Goal: Transaction & Acquisition: Purchase product/service

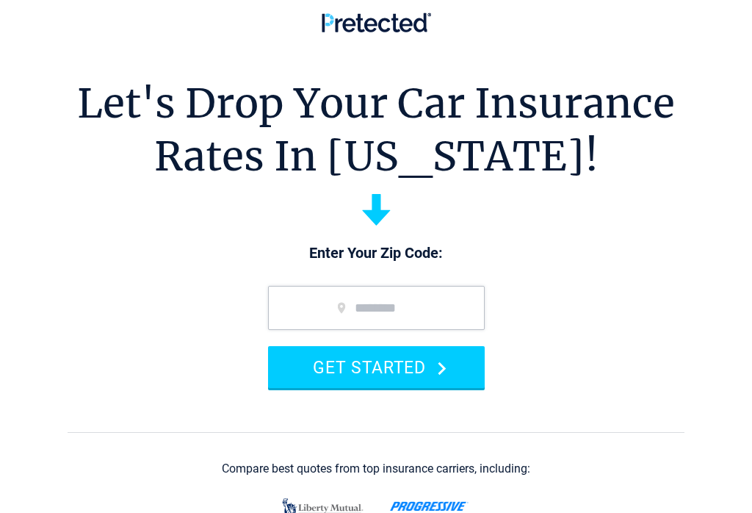
click at [303, 303] on input "zip code" at bounding box center [376, 308] width 217 height 44
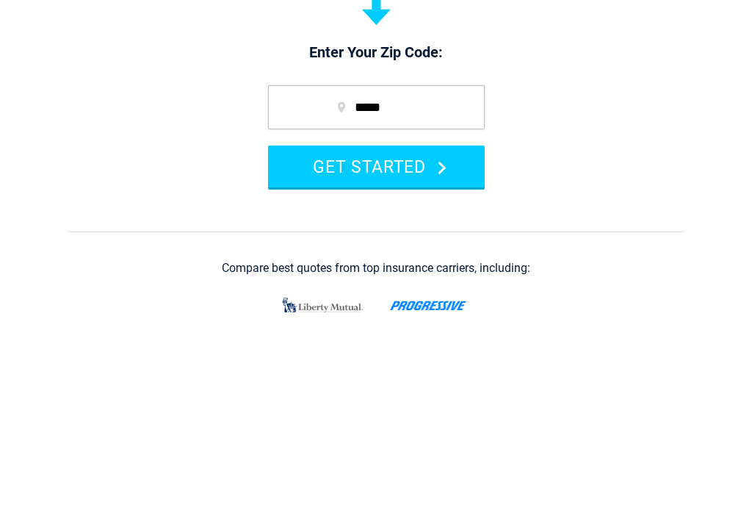
type input "*****"
click at [355, 346] on button "GET STARTED" at bounding box center [376, 367] width 217 height 42
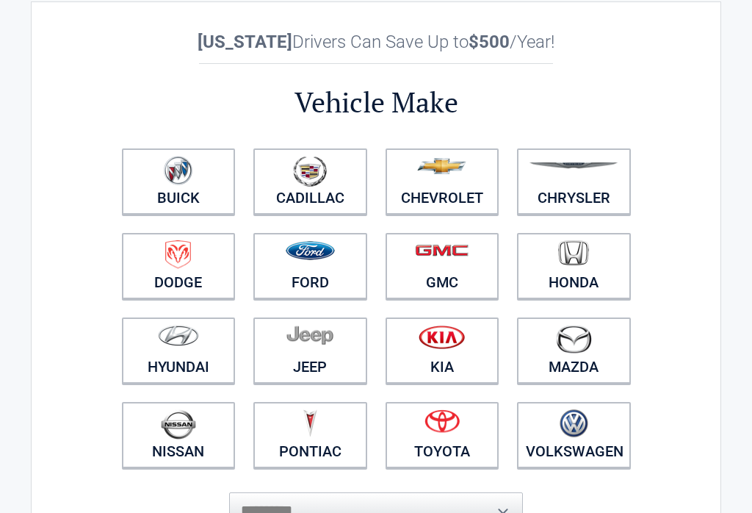
scroll to position [48, 0]
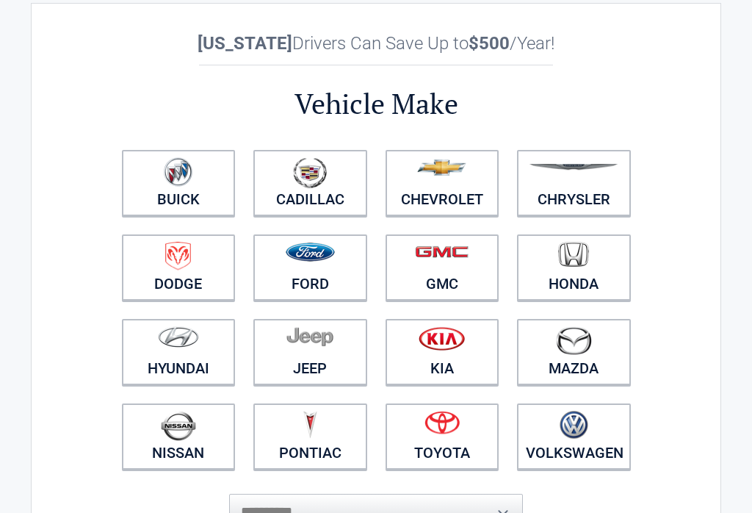
click at [441, 176] on img at bounding box center [441, 167] width 49 height 16
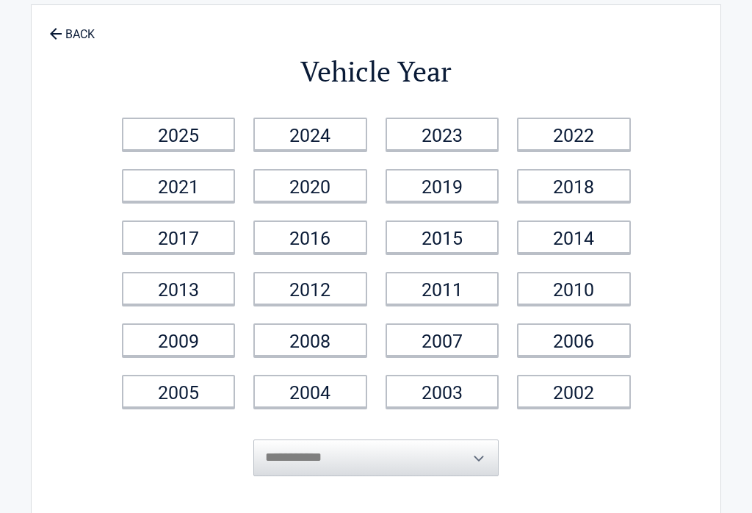
scroll to position [46, 0]
click at [196, 293] on link "2013" at bounding box center [179, 288] width 114 height 33
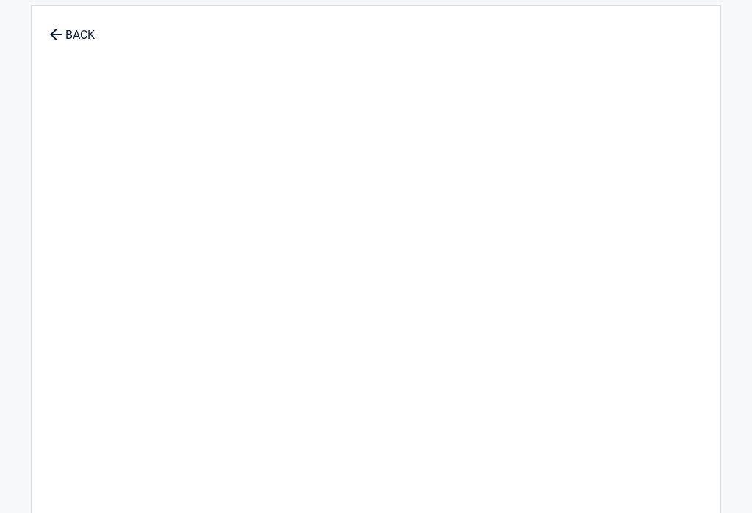
scroll to position [45, 0]
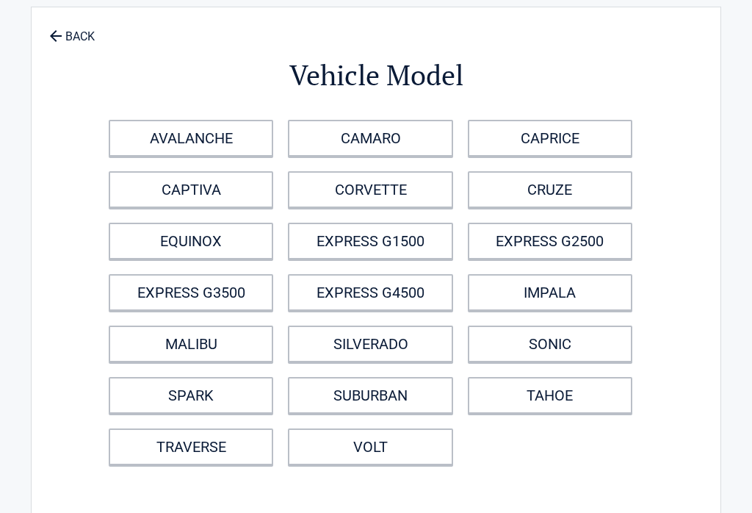
click at [354, 245] on link "EXPRESS G1500" at bounding box center [370, 241] width 165 height 37
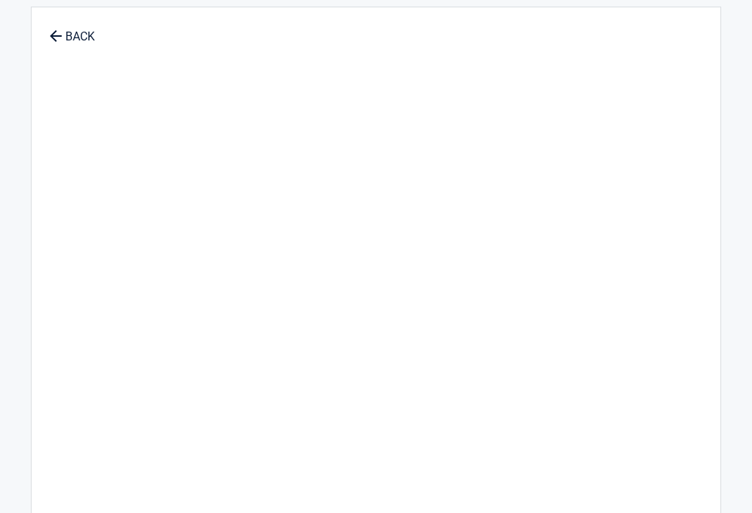
scroll to position [43, 0]
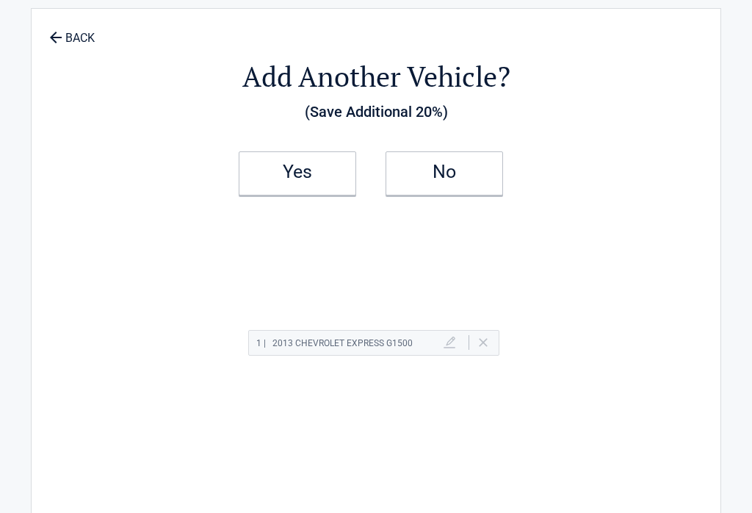
click at [296, 177] on h2 "Yes" at bounding box center [297, 172] width 87 height 10
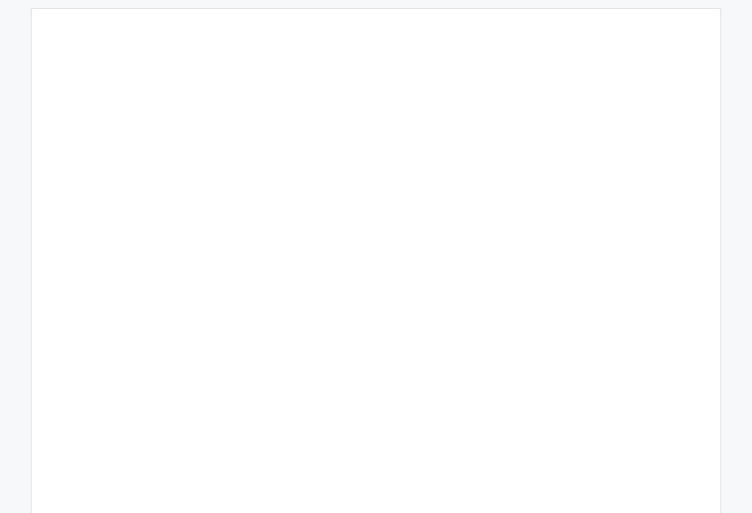
scroll to position [41, 0]
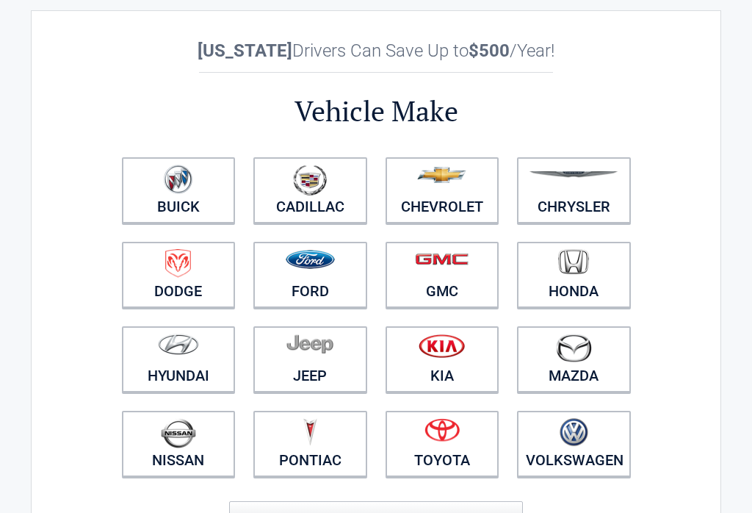
click at [577, 178] on img at bounding box center [574, 174] width 90 height 7
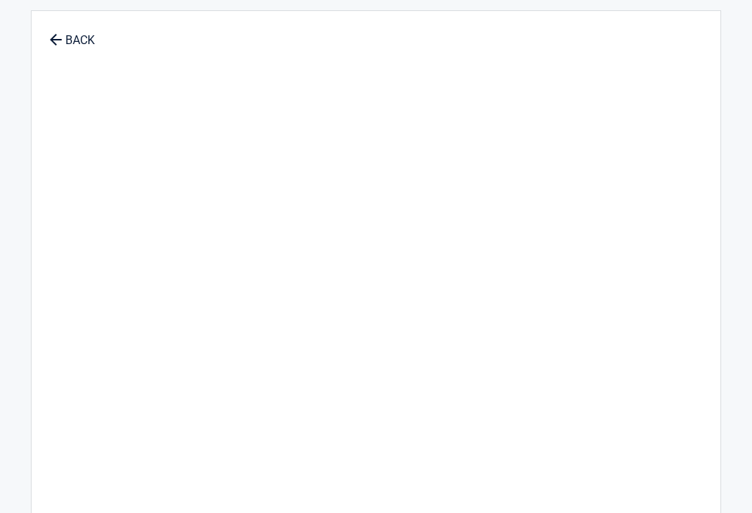
scroll to position [40, 0]
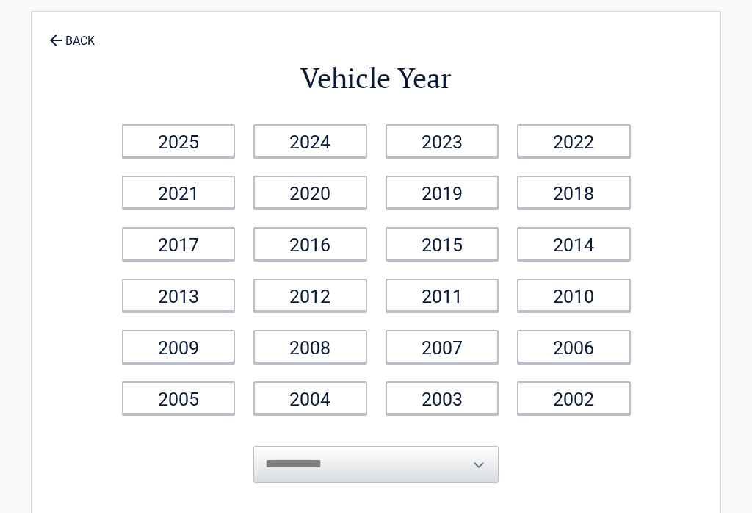
click at [187, 349] on link "2009" at bounding box center [179, 346] width 114 height 33
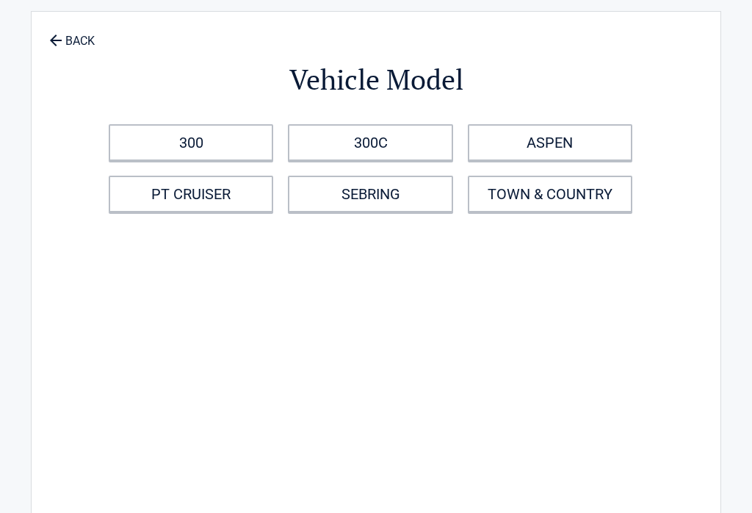
click at [381, 199] on link "SEBRING" at bounding box center [370, 194] width 165 height 37
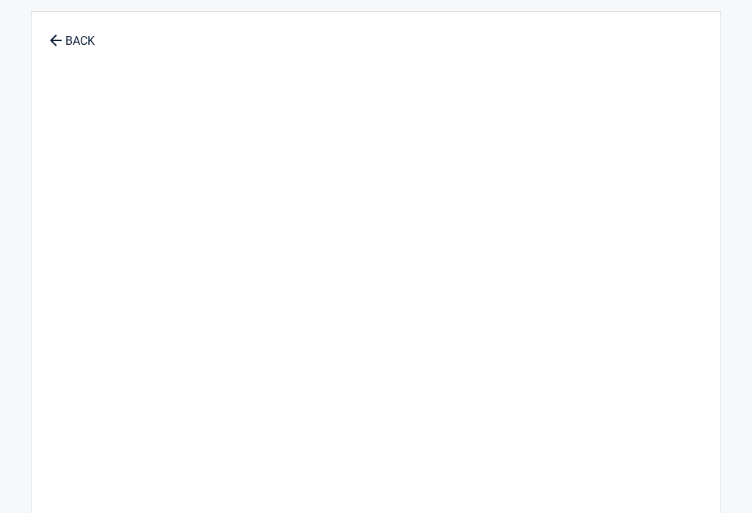
scroll to position [40, 0]
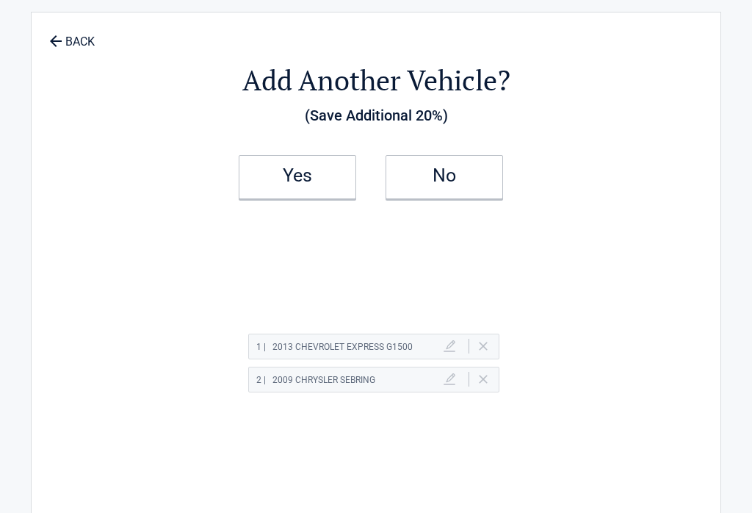
click at [294, 173] on h2 "Yes" at bounding box center [297, 175] width 87 height 10
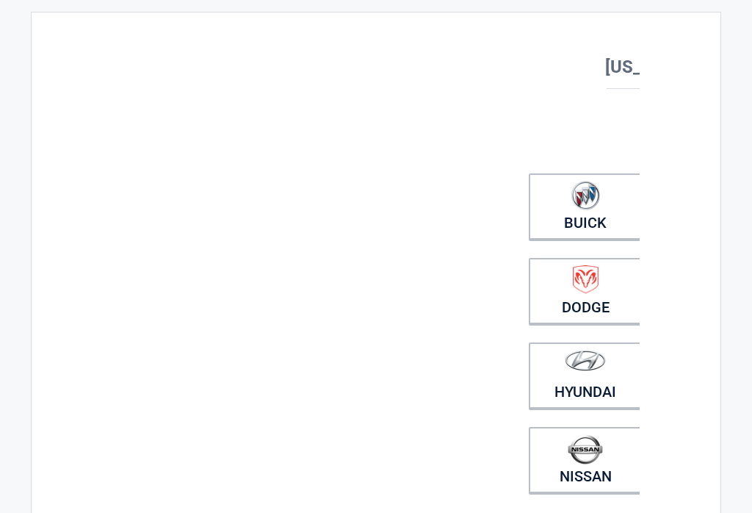
scroll to position [37, 0]
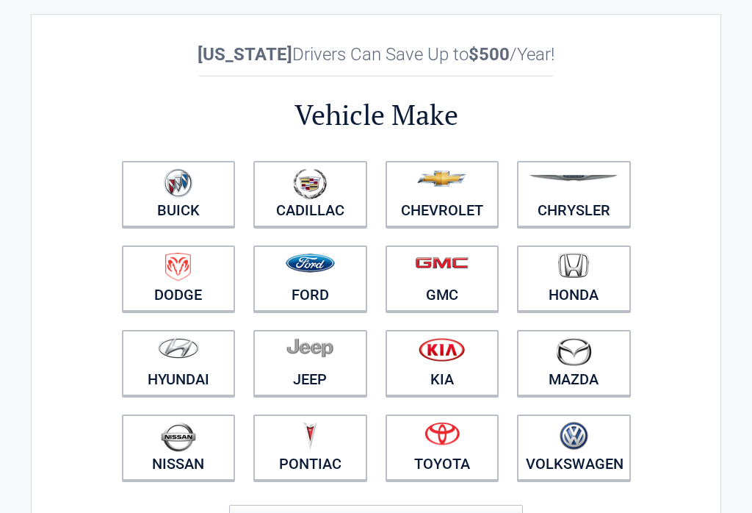
click at [451, 455] on link "Toyota" at bounding box center [443, 447] width 114 height 66
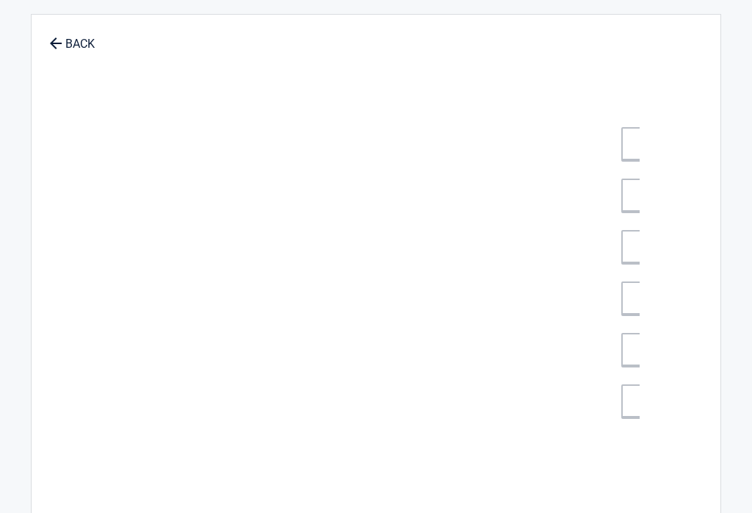
scroll to position [37, 0]
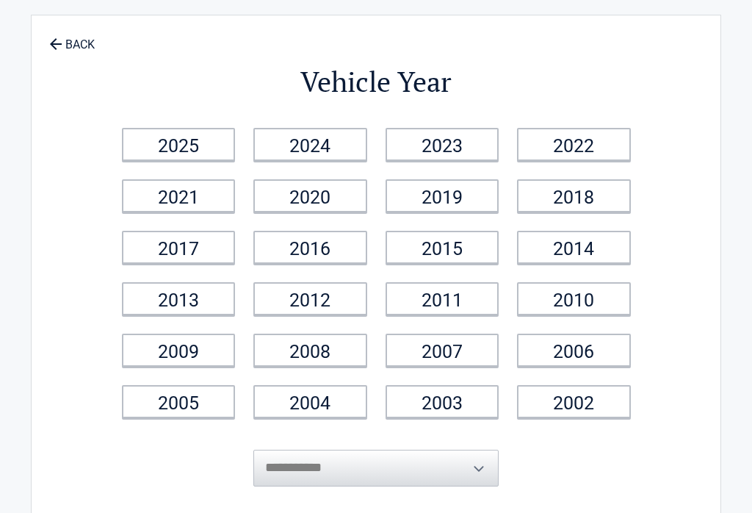
click at [329, 405] on link "2004" at bounding box center [310, 401] width 114 height 33
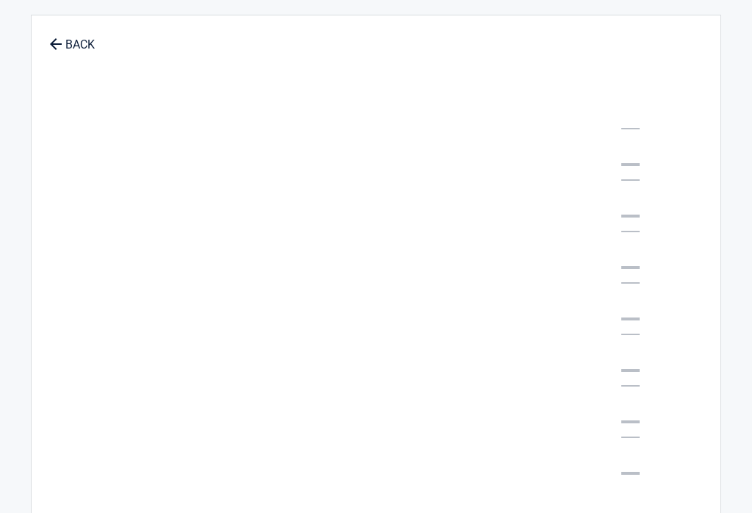
scroll to position [36, 0]
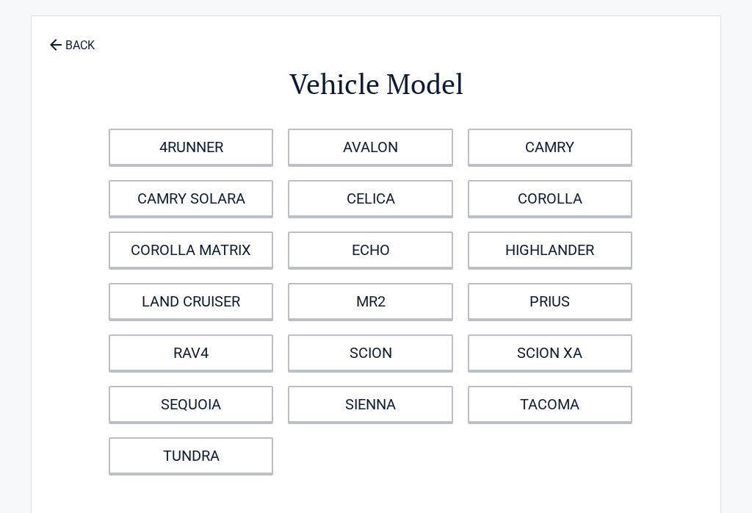
click at [555, 142] on link "CAMRY" at bounding box center [550, 147] width 165 height 37
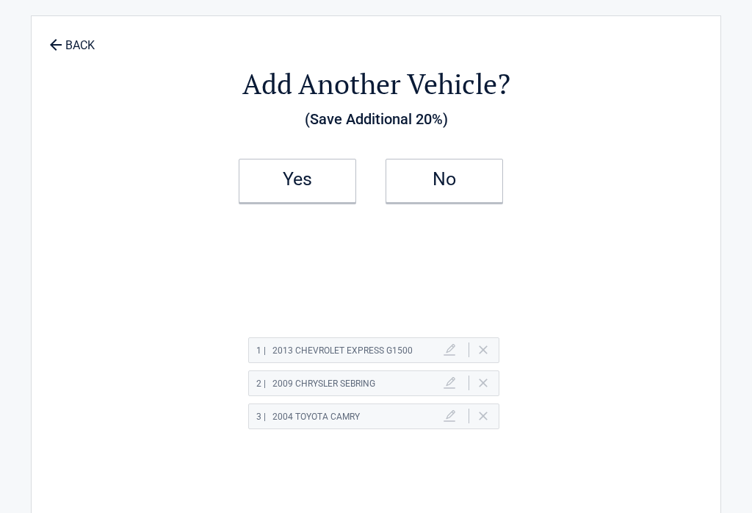
click at [458, 180] on h2 "No" at bounding box center [444, 179] width 87 height 10
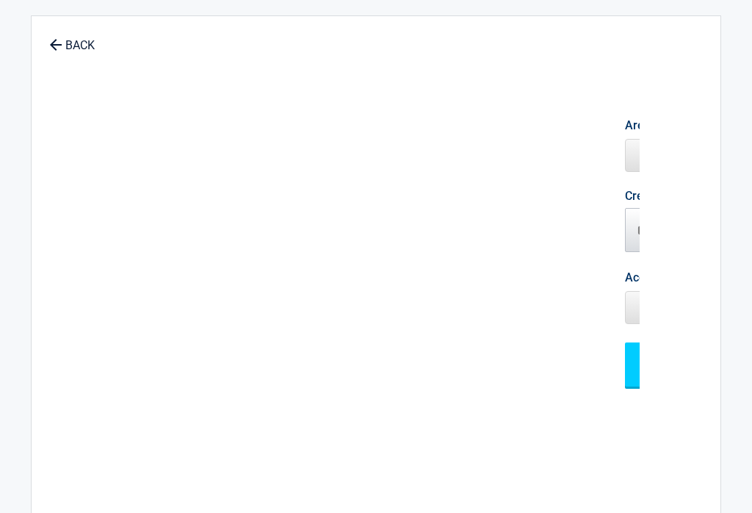
scroll to position [35, 0]
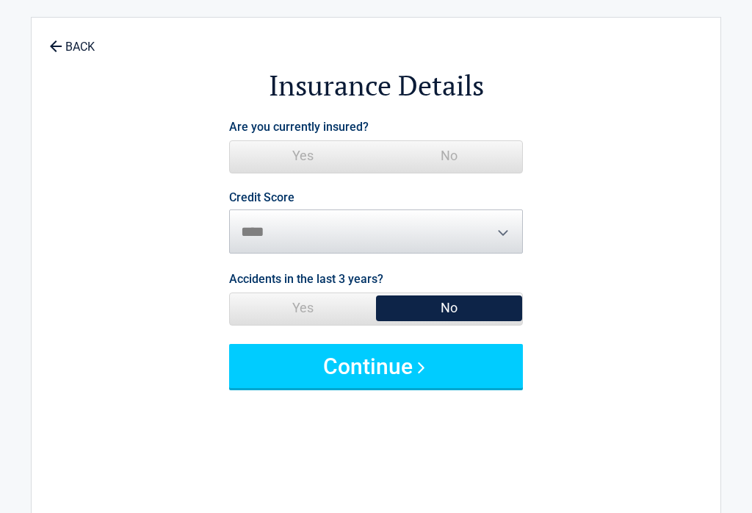
click at [297, 151] on span "Yes" at bounding box center [303, 155] width 146 height 29
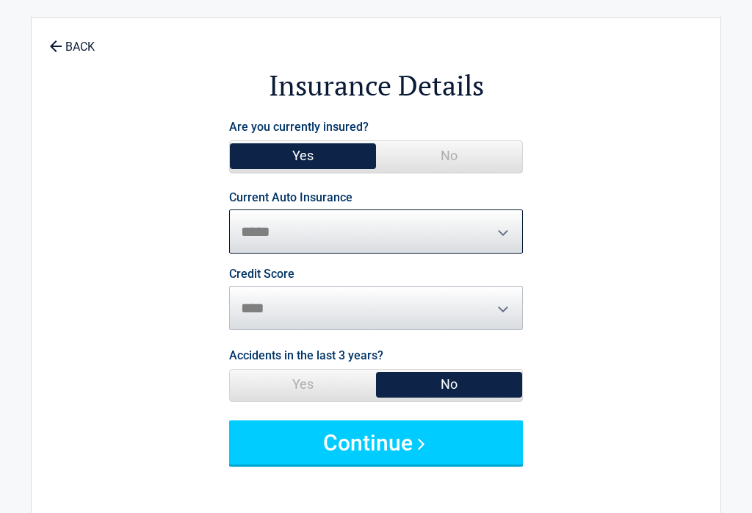
click at [481, 228] on select "**********" at bounding box center [376, 231] width 294 height 44
select select "**********"
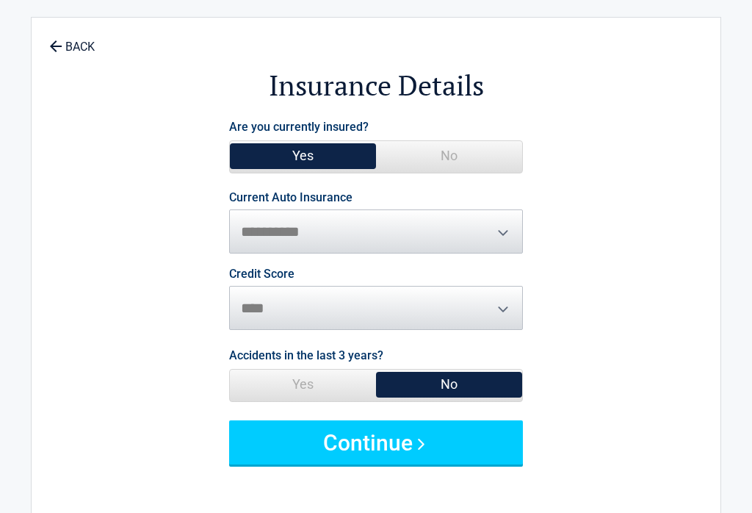
click at [428, 380] on span "No" at bounding box center [449, 383] width 146 height 29
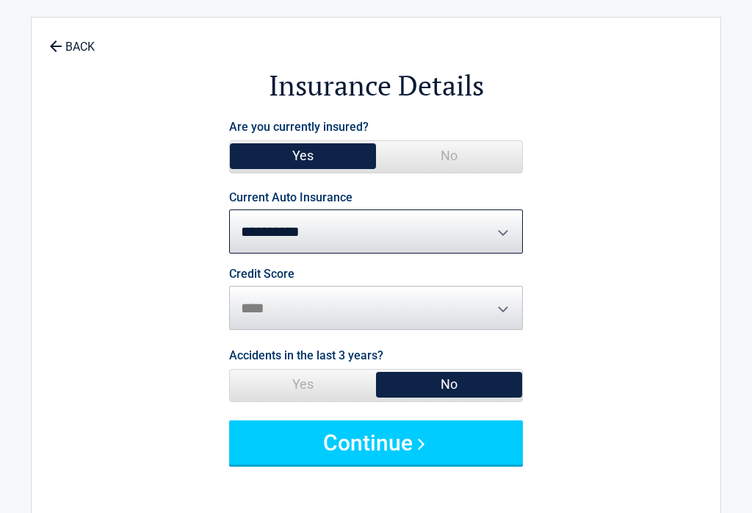
click at [369, 437] on button "Continue" at bounding box center [376, 442] width 294 height 44
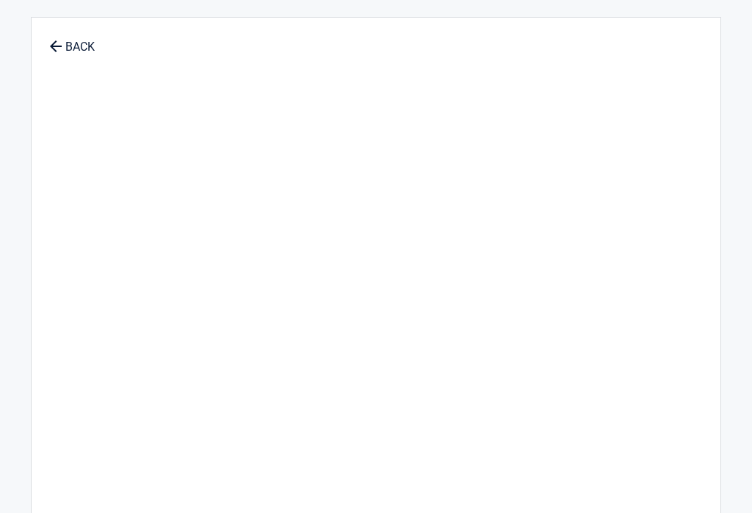
scroll to position [33, 0]
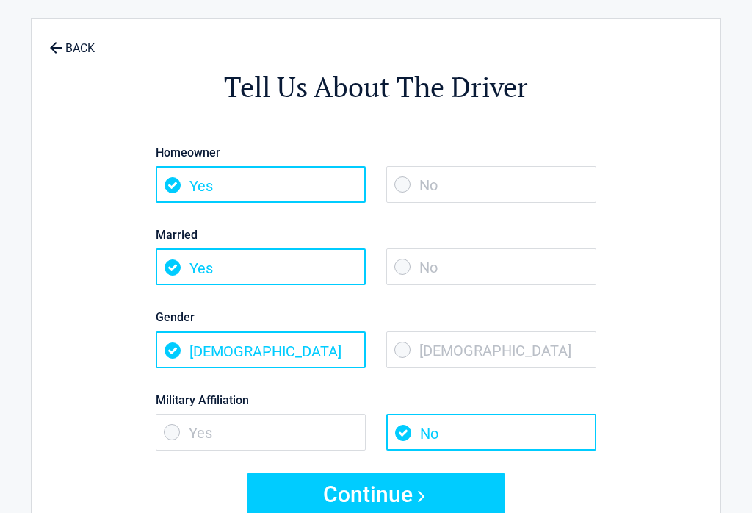
click at [405, 181] on span "No" at bounding box center [491, 184] width 210 height 37
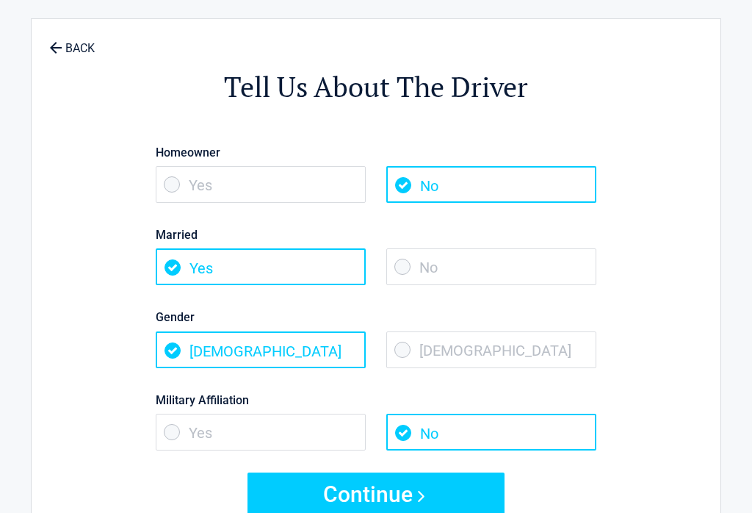
click at [422, 498] on button "Continue" at bounding box center [376, 494] width 257 height 44
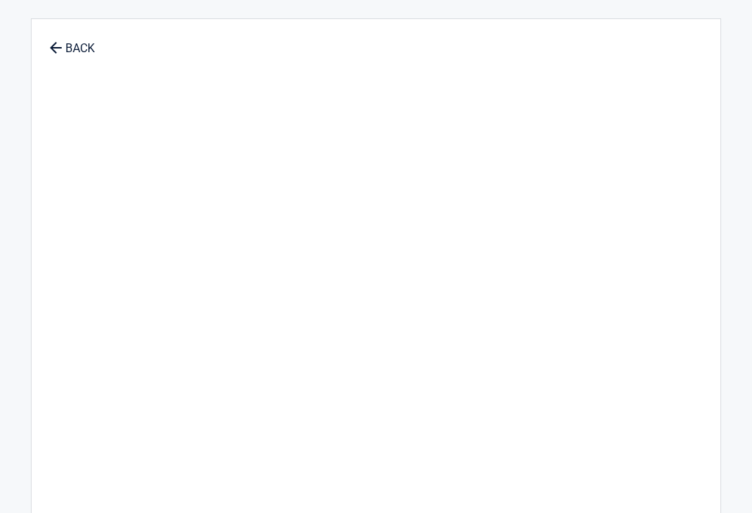
scroll to position [32, 0]
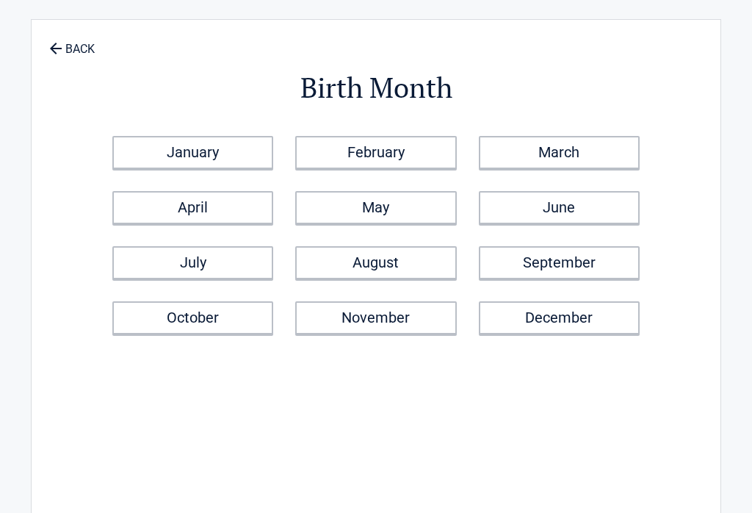
click at [363, 143] on link "February" at bounding box center [375, 152] width 161 height 33
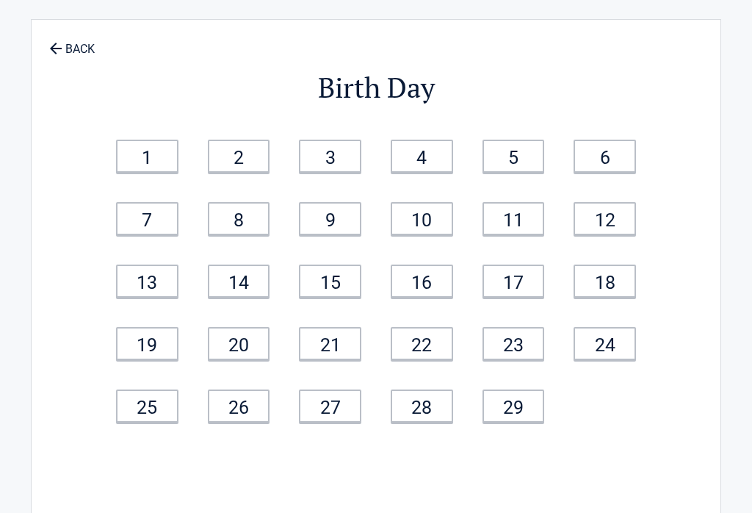
click at [81, 42] on link "BACK" at bounding box center [71, 42] width 51 height 26
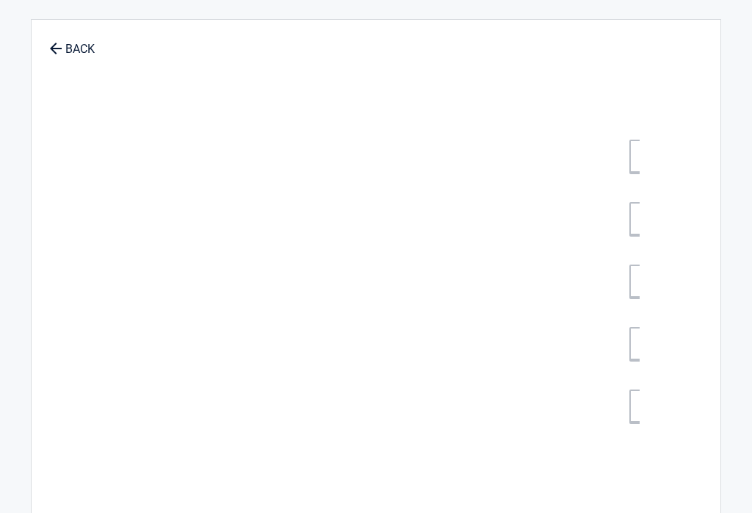
scroll to position [32, 0]
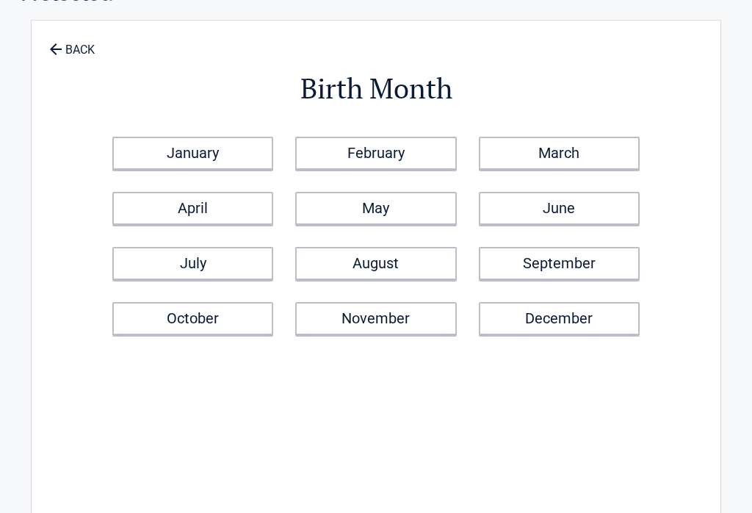
click at [75, 52] on link "BACK" at bounding box center [71, 43] width 51 height 26
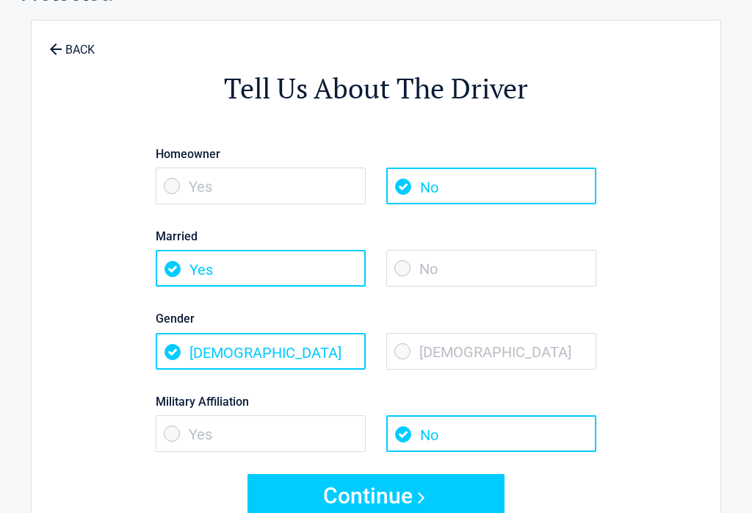
click at [380, 498] on button "Continue" at bounding box center [376, 496] width 257 height 44
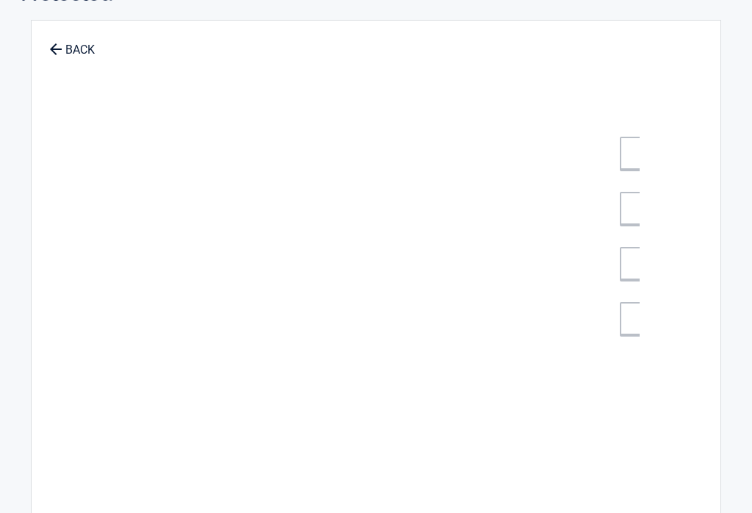
scroll to position [31, 0]
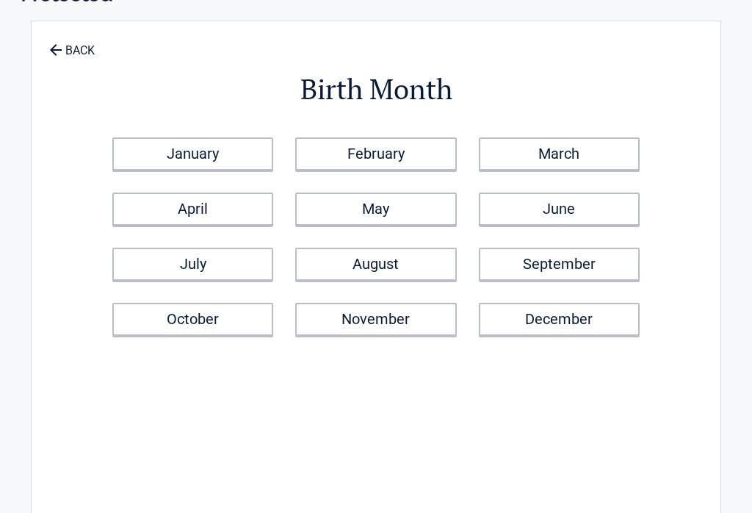
click at [352, 152] on link "February" at bounding box center [375, 153] width 161 height 33
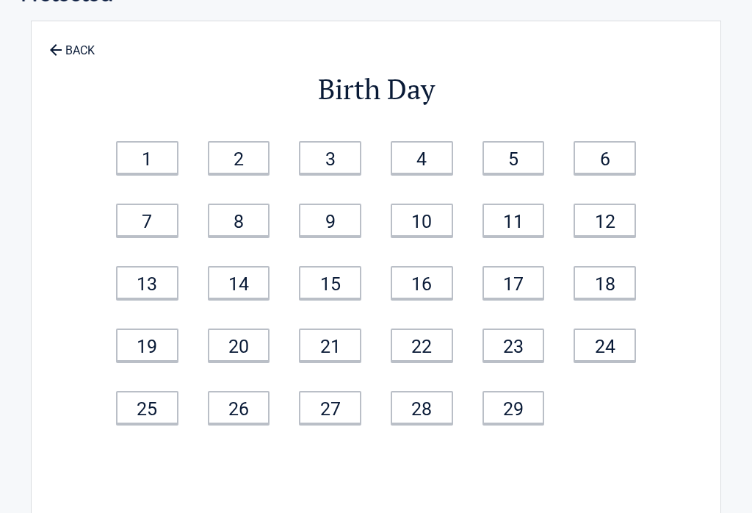
click at [151, 219] on link "7" at bounding box center [147, 219] width 62 height 33
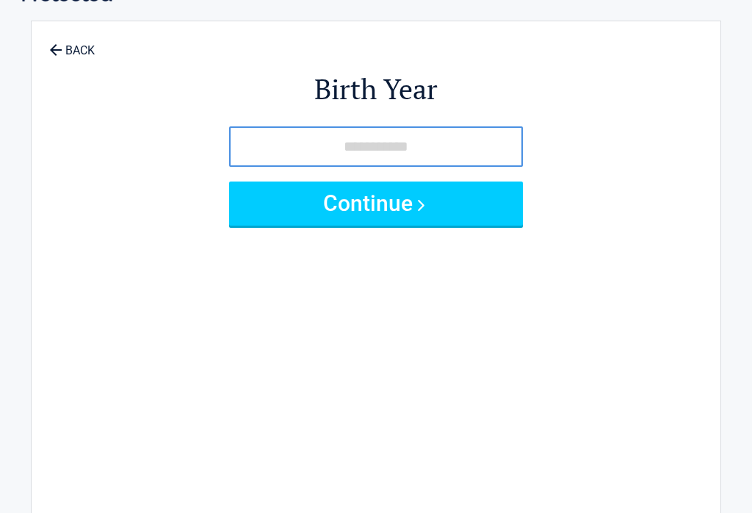
click at [351, 138] on input "tel" at bounding box center [376, 146] width 294 height 40
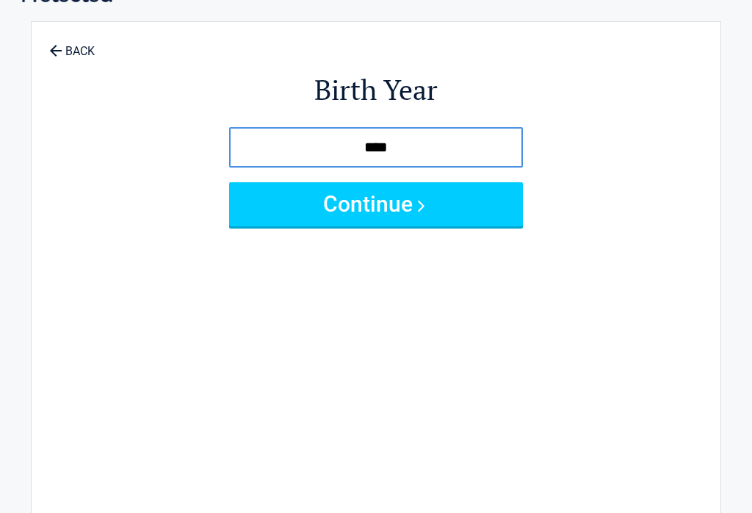
type input "****"
click at [341, 198] on button "Continue" at bounding box center [376, 204] width 294 height 44
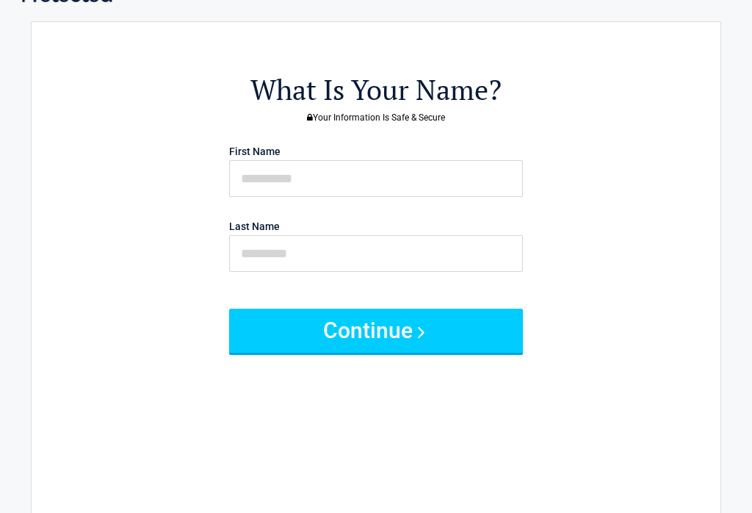
scroll to position [0, 0]
